Goal: Entertainment & Leisure: Consume media (video, audio)

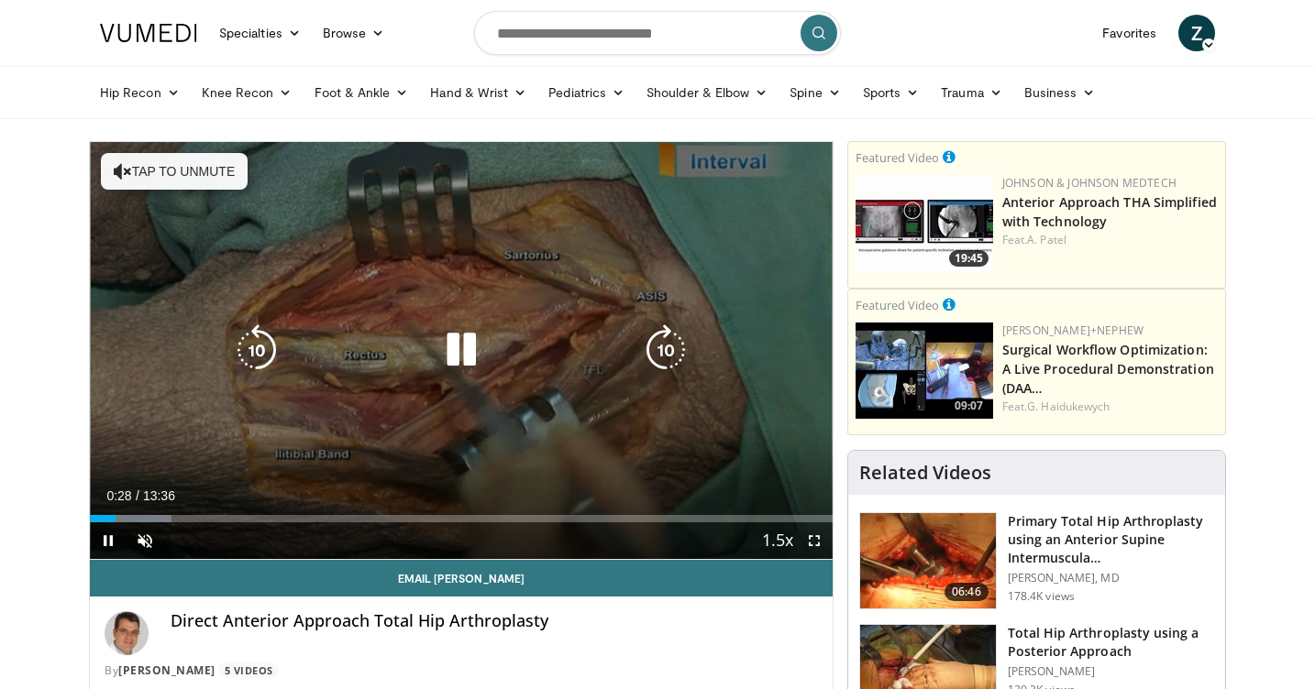
click at [173, 157] on button "Tap to unmute" at bounding box center [174, 171] width 147 height 37
click at [466, 340] on icon "Video Player" at bounding box center [460, 350] width 51 height 51
click at [481, 349] on icon "Video Player" at bounding box center [460, 350] width 51 height 51
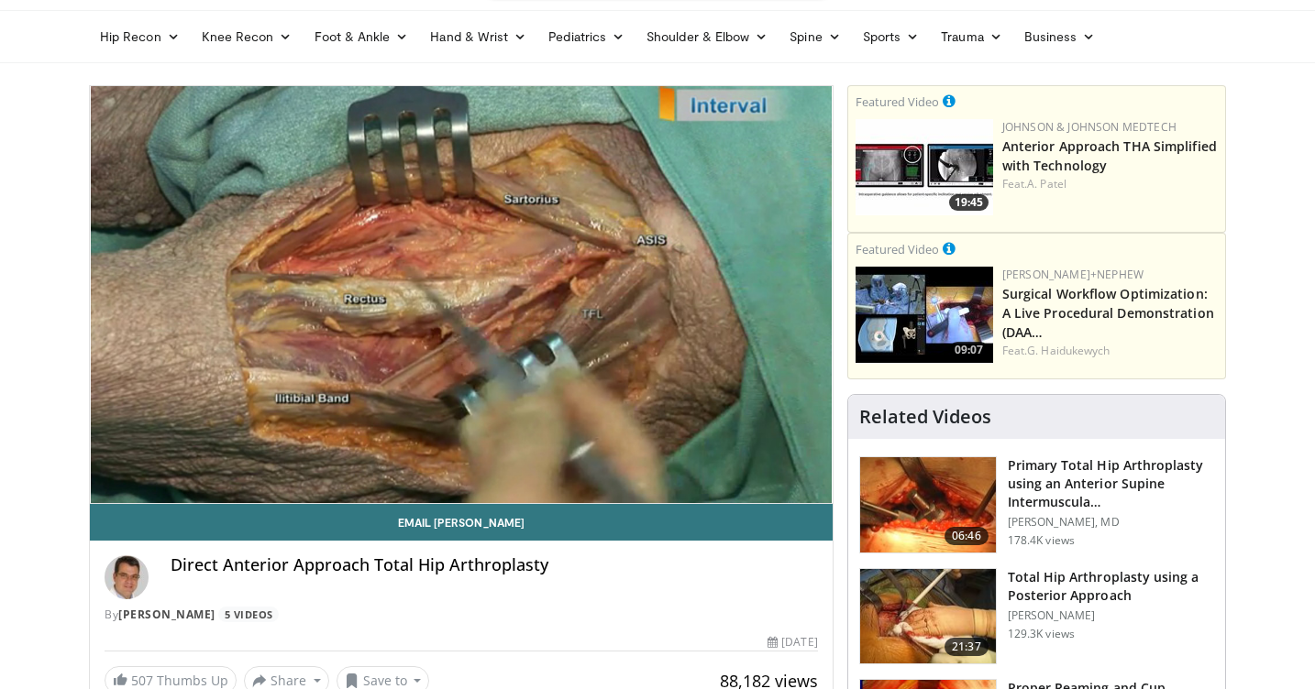
scroll to position [55, 0]
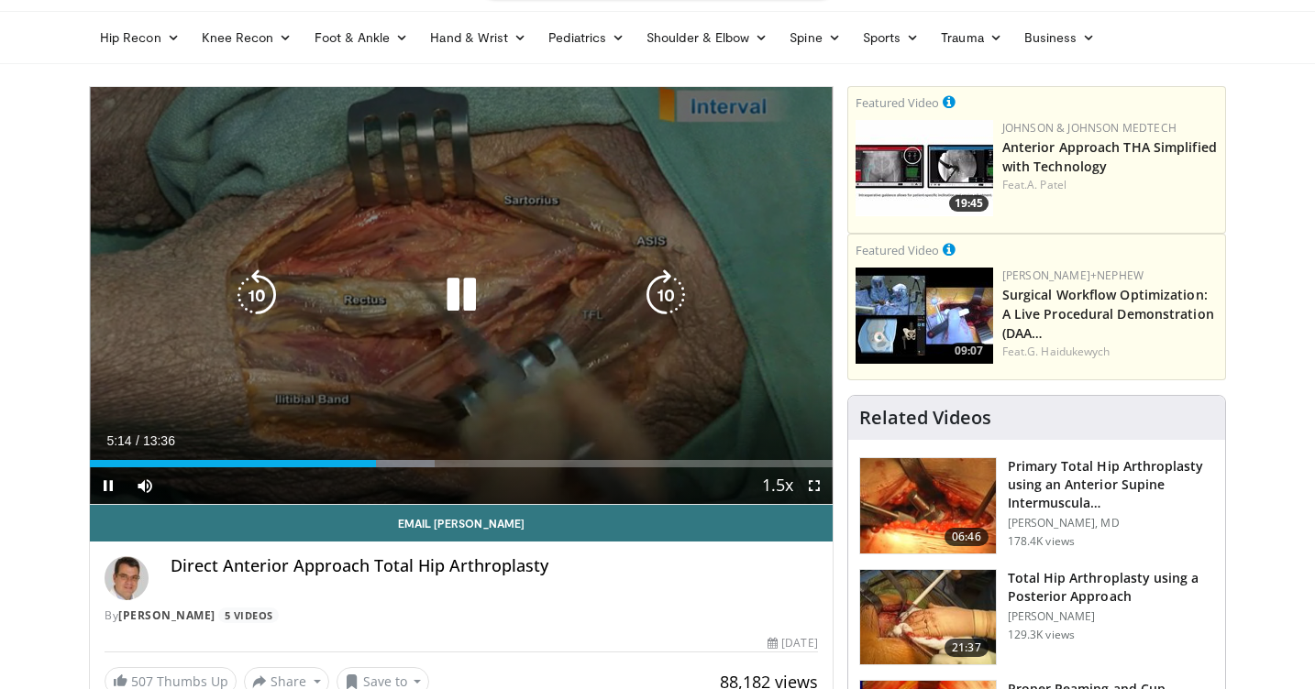
click at [458, 295] on icon "Video Player" at bounding box center [460, 295] width 51 height 51
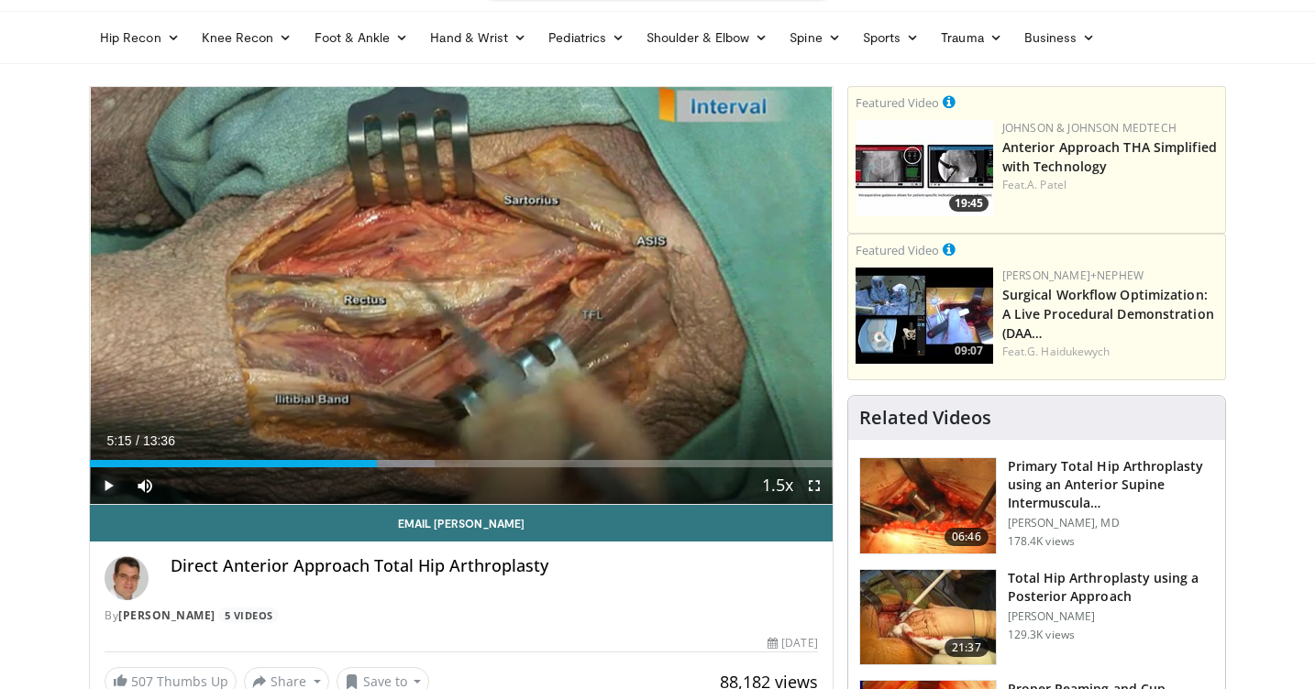
click at [105, 487] on span "Video Player" at bounding box center [108, 486] width 37 height 37
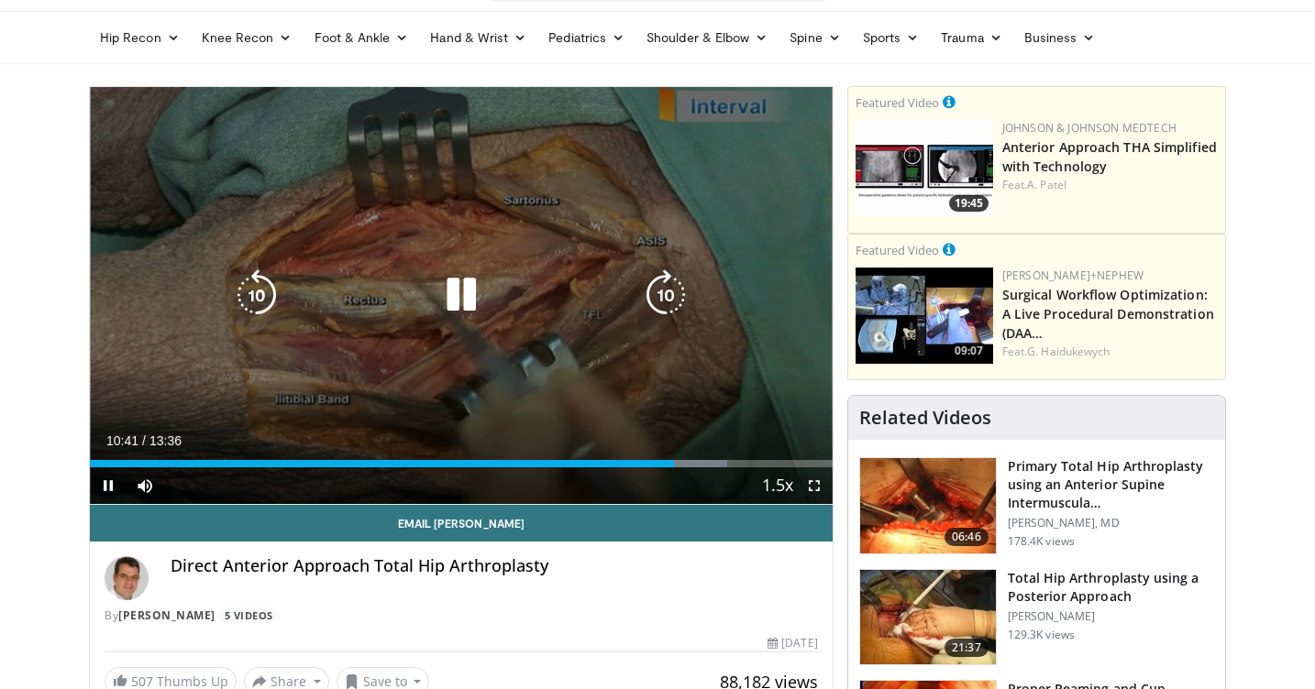
click at [460, 286] on icon "Video Player" at bounding box center [460, 295] width 51 height 51
click at [452, 307] on icon "Video Player" at bounding box center [460, 295] width 51 height 51
click at [468, 303] on icon "Video Player" at bounding box center [460, 295] width 51 height 51
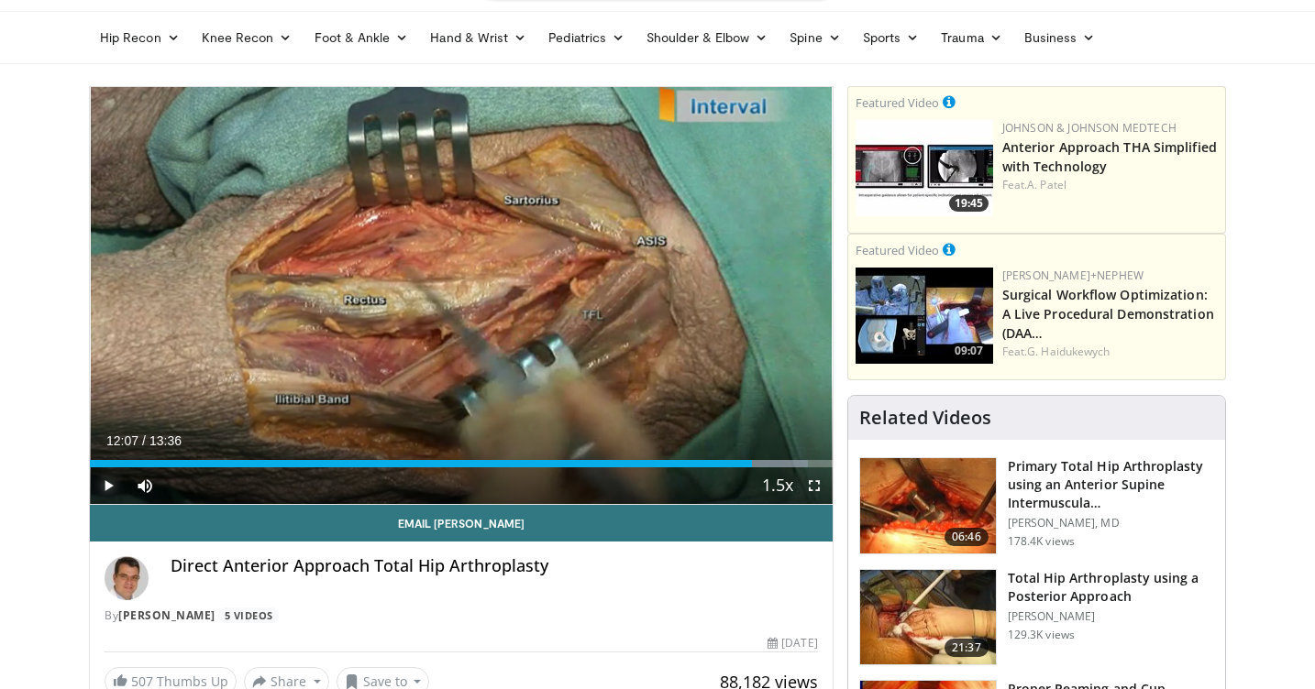
click at [115, 473] on span "Video Player" at bounding box center [108, 486] width 37 height 37
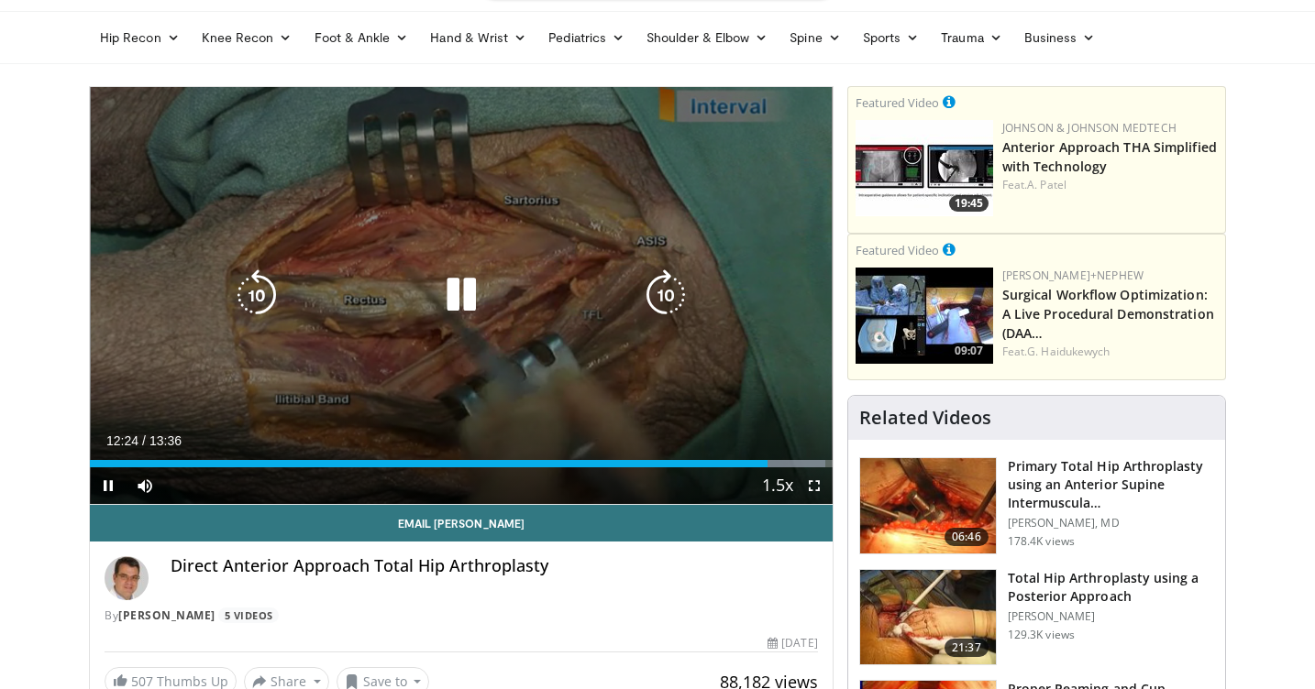
click at [472, 287] on icon "Video Player" at bounding box center [460, 295] width 51 height 51
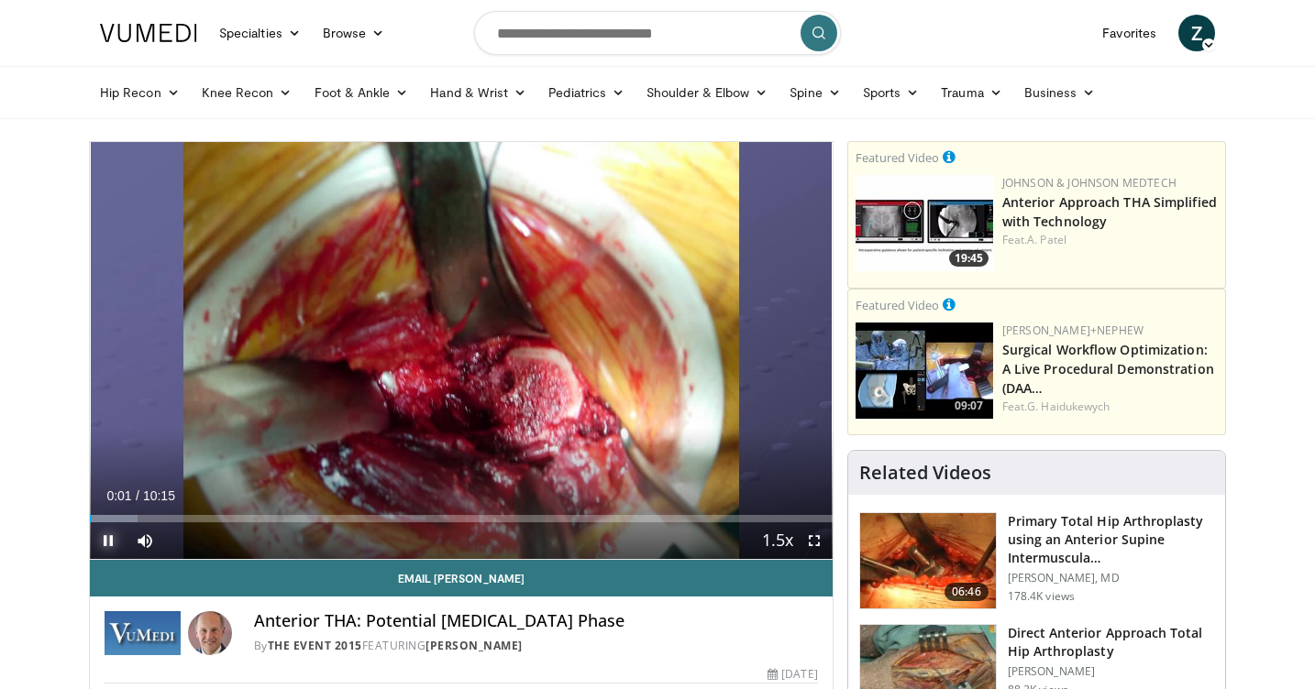
click at [111, 538] on span "Video Player" at bounding box center [108, 541] width 37 height 37
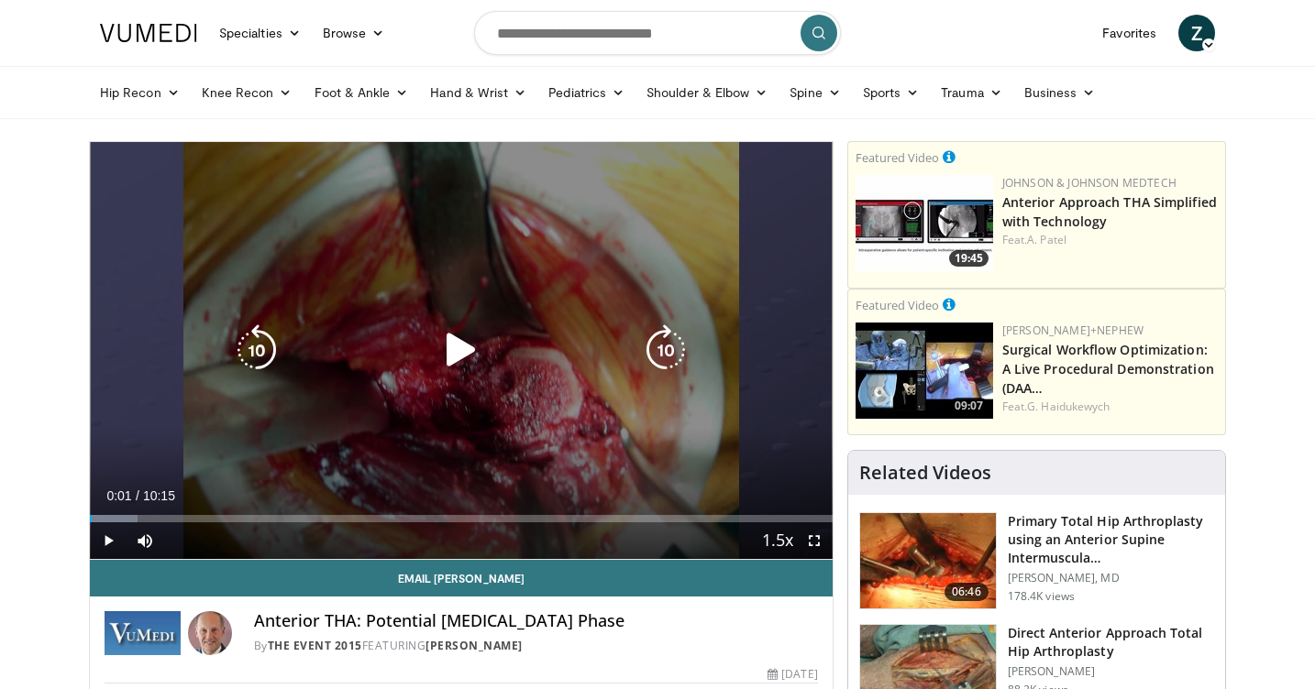
click at [465, 342] on icon "Video Player" at bounding box center [460, 350] width 51 height 51
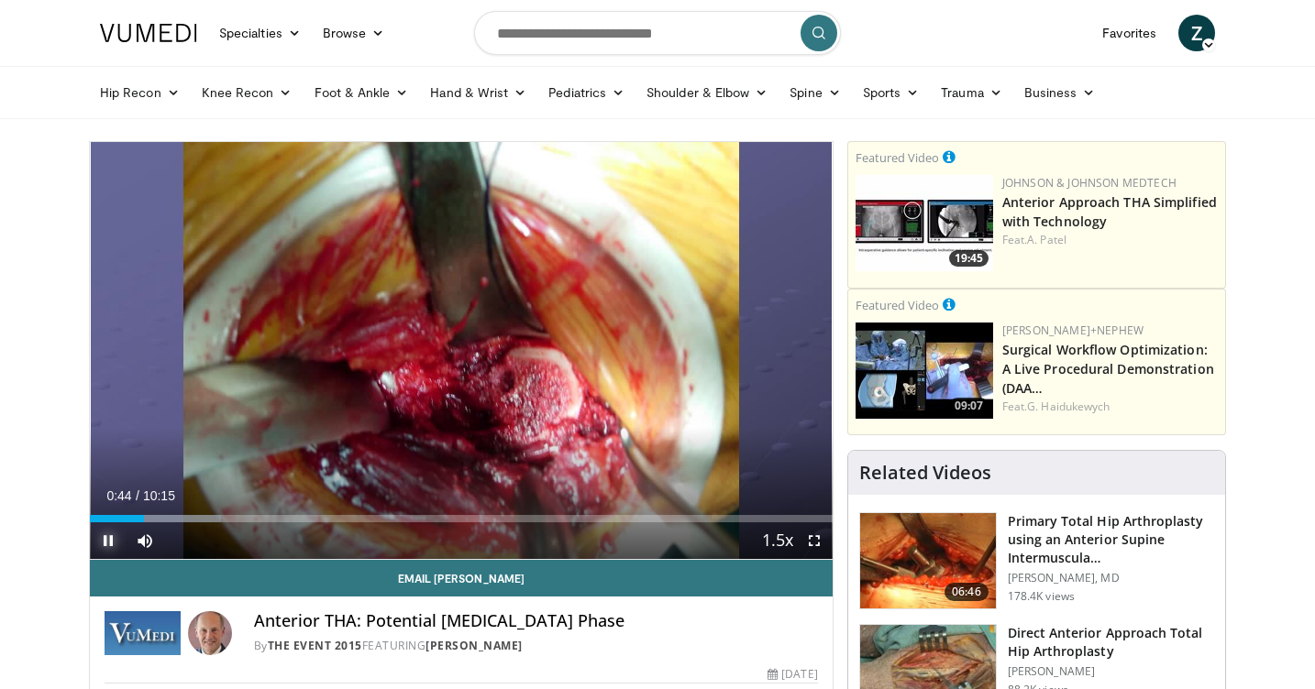
click at [113, 537] on span "Video Player" at bounding box center [108, 541] width 37 height 37
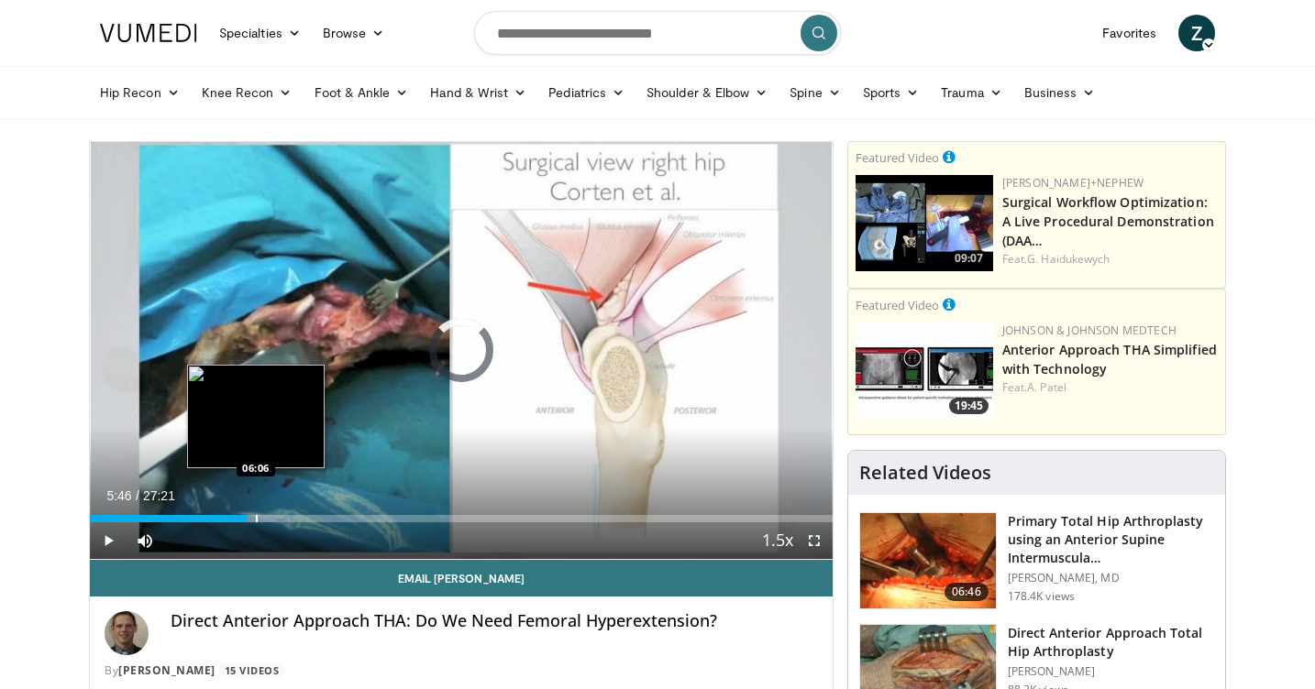
click at [256, 516] on div "Progress Bar" at bounding box center [257, 518] width 2 height 7
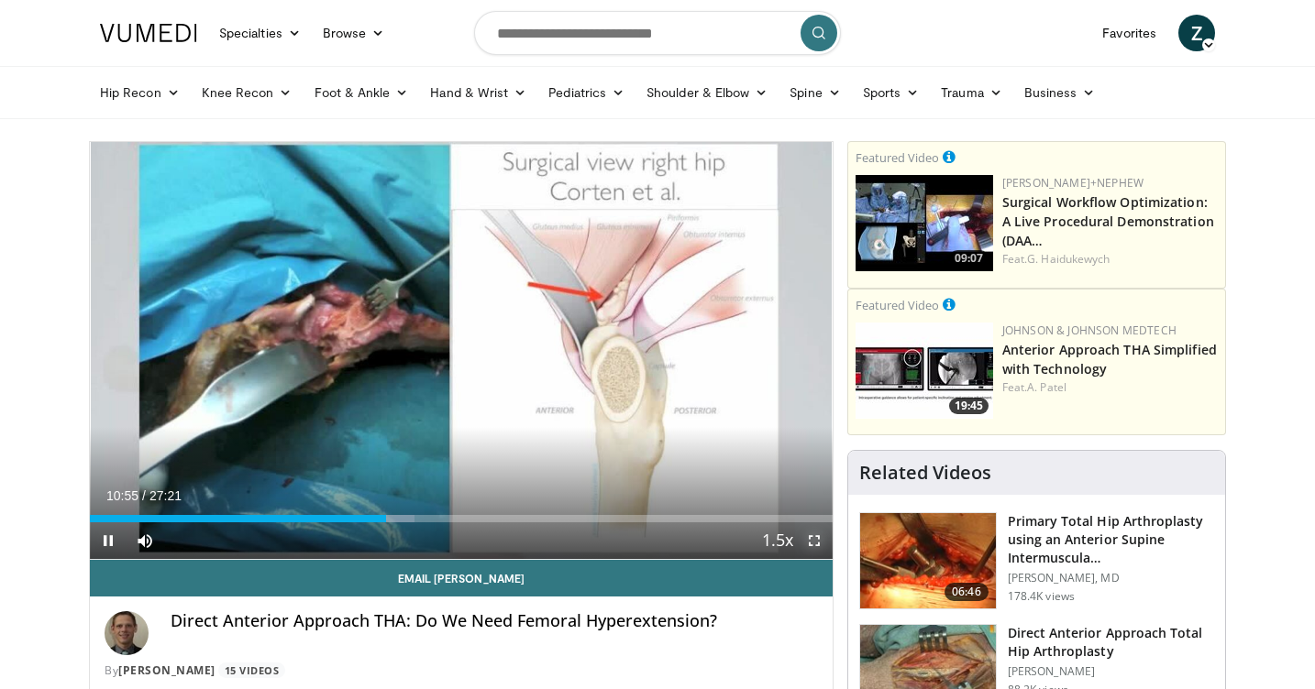
click at [818, 542] on span "Video Player" at bounding box center [814, 541] width 37 height 37
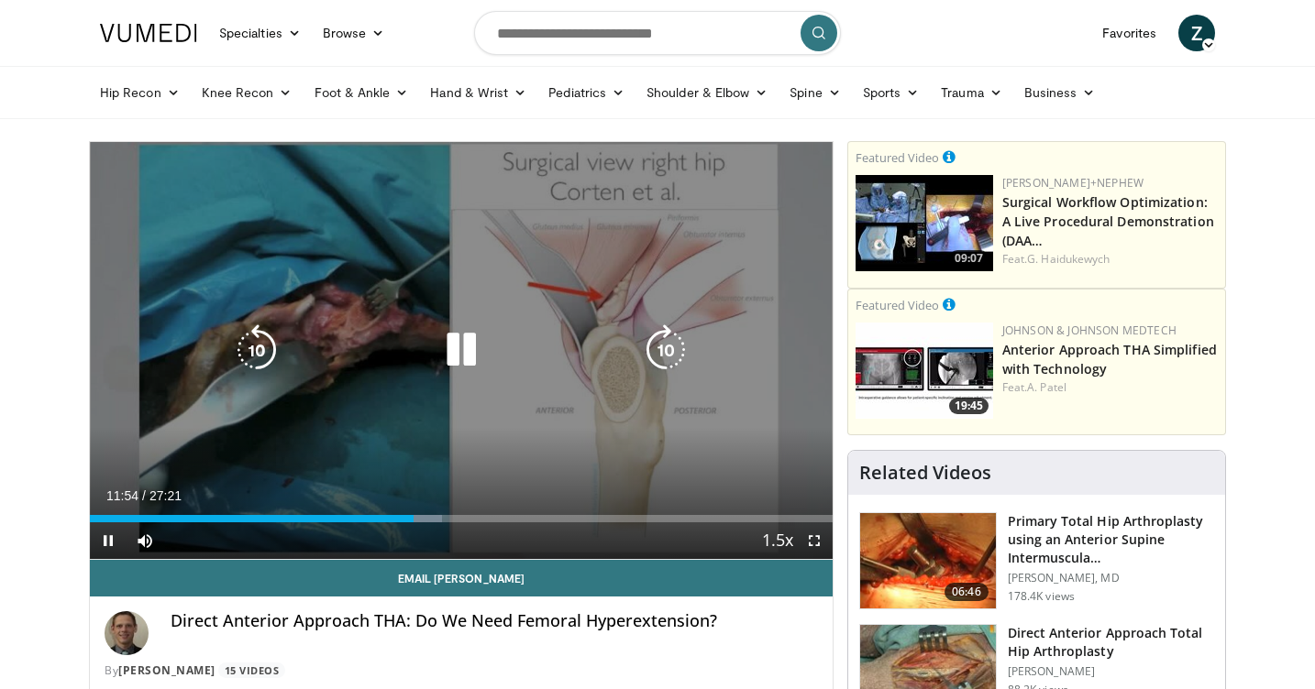
click at [457, 337] on icon "Video Player" at bounding box center [460, 350] width 51 height 51
click at [458, 360] on icon "Video Player" at bounding box center [460, 350] width 51 height 51
